Goal: Task Accomplishment & Management: Manage account settings

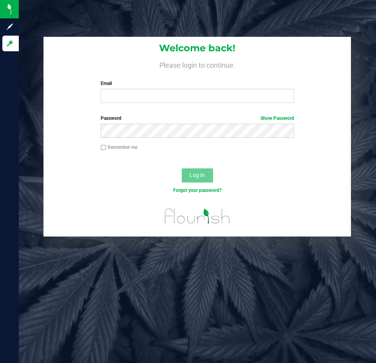
click at [135, 14] on div "Welcome back! Please login to continue. Email Required Please format your email…" at bounding box center [197, 181] width 357 height 363
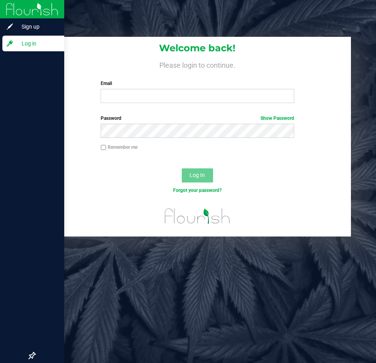
click at [4, 179] on div at bounding box center [32, 199] width 64 height 295
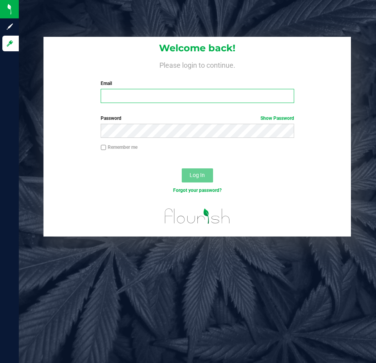
click at [173, 99] on input "Email" at bounding box center [197, 96] width 193 height 14
type input "[EMAIL_ADDRESS][DOMAIN_NAME]"
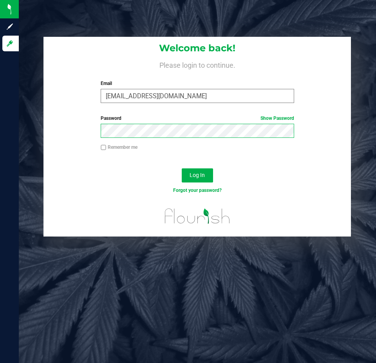
click at [182, 168] on button "Log In" at bounding box center [197, 175] width 31 height 14
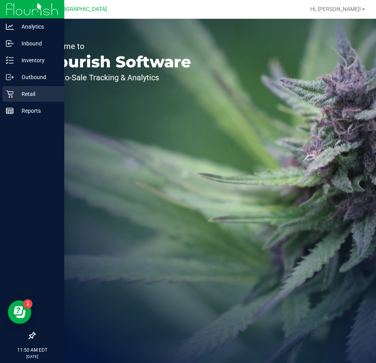
click at [19, 92] on p "Retail" at bounding box center [37, 93] width 47 height 9
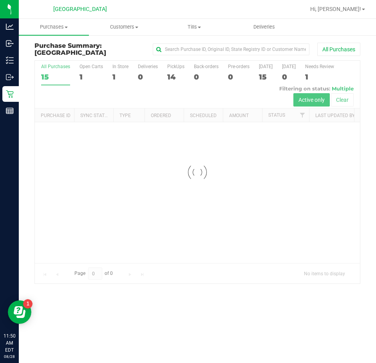
click at [115, 79] on div at bounding box center [197, 172] width 325 height 223
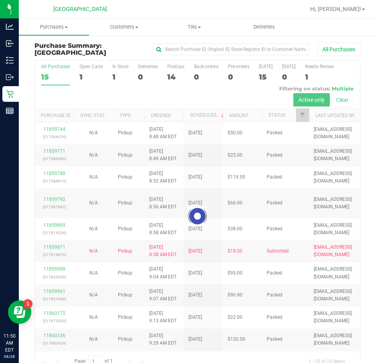
click at [113, 77] on div at bounding box center [197, 216] width 325 height 310
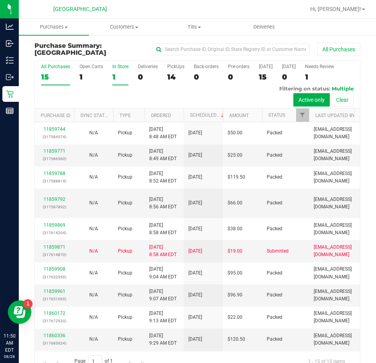
click at [115, 73] on label "In Store 1" at bounding box center [120, 75] width 16 height 22
click at [0, 0] on input "In Store 1" at bounding box center [0, 0] width 0 height 0
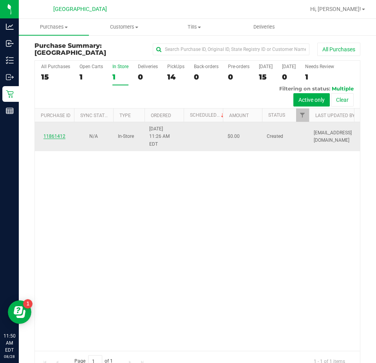
click at [56, 134] on link "11861412" at bounding box center [54, 135] width 22 height 5
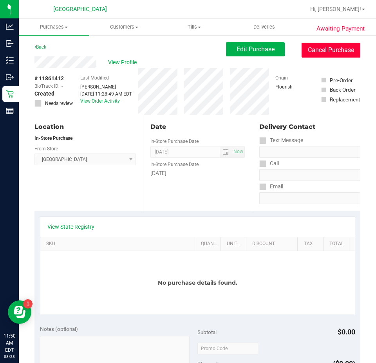
click at [321, 56] on button "Cancel Purchase" at bounding box center [330, 50] width 59 height 15
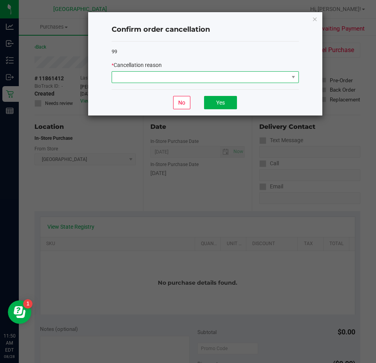
click at [139, 71] on span at bounding box center [205, 77] width 187 height 12
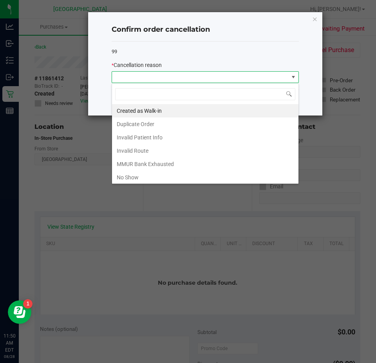
scroll to position [41, 0]
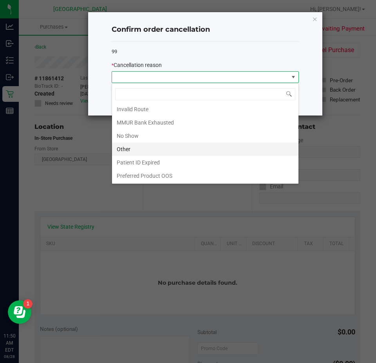
click at [125, 146] on li "Other" at bounding box center [205, 148] width 186 height 13
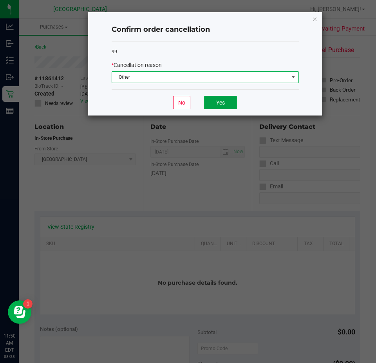
click at [221, 100] on button "Yes" at bounding box center [220, 102] width 33 height 13
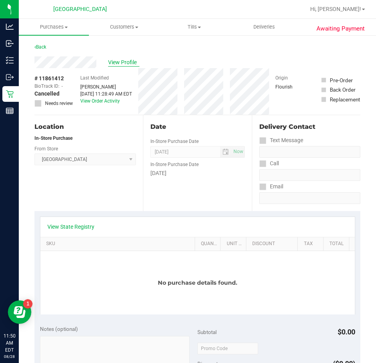
click at [128, 63] on span "View Profile" at bounding box center [123, 62] width 31 height 8
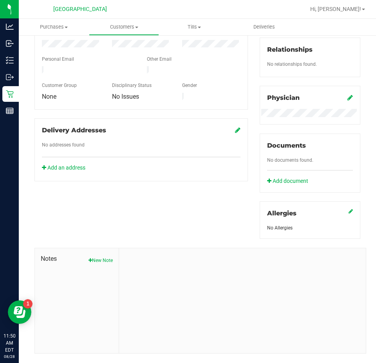
scroll to position [196, 0]
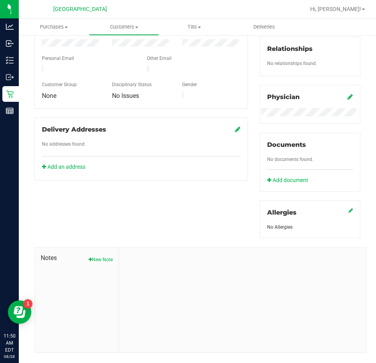
click at [97, 254] on span "Notes" at bounding box center [77, 257] width 72 height 9
click at [98, 256] on button "New Note" at bounding box center [100, 259] width 24 height 7
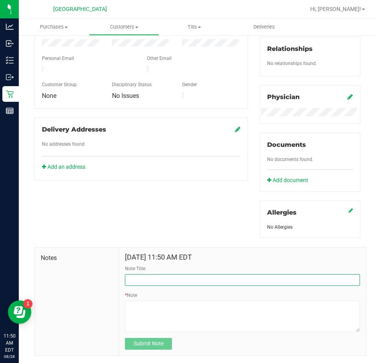
click at [147, 283] on input "Note Title" at bounding box center [242, 280] width 235 height 12
type input "Patient Card: Left Behind"
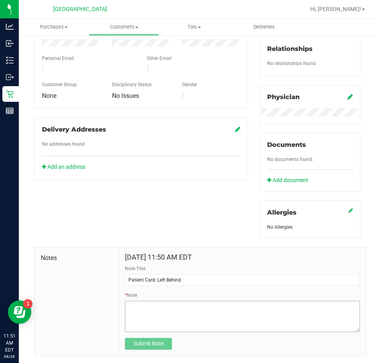
click at [166, 320] on textarea "* Note" at bounding box center [242, 316] width 235 height 31
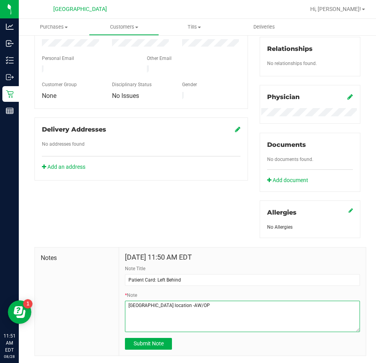
type textarea "[GEOGRAPHIC_DATA] location -AW/OP"
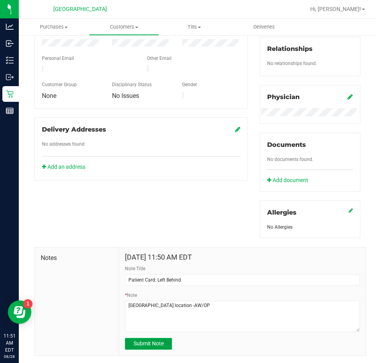
click at [140, 347] on button "Submit Note" at bounding box center [148, 344] width 47 height 12
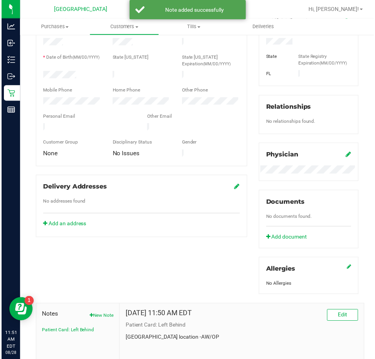
scroll to position [0, 0]
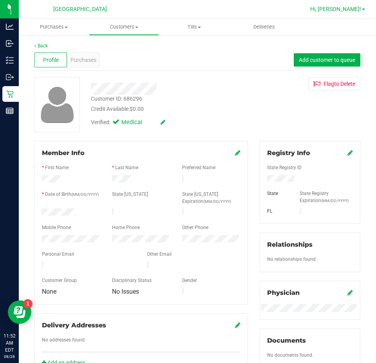
click at [347, 10] on span "Hi, [PERSON_NAME]!" at bounding box center [335, 9] width 51 height 6
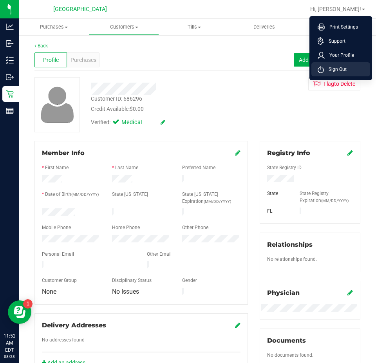
click at [333, 68] on span "Sign Out" at bounding box center [335, 69] width 23 height 8
